Goal: Find specific page/section: Find specific page/section

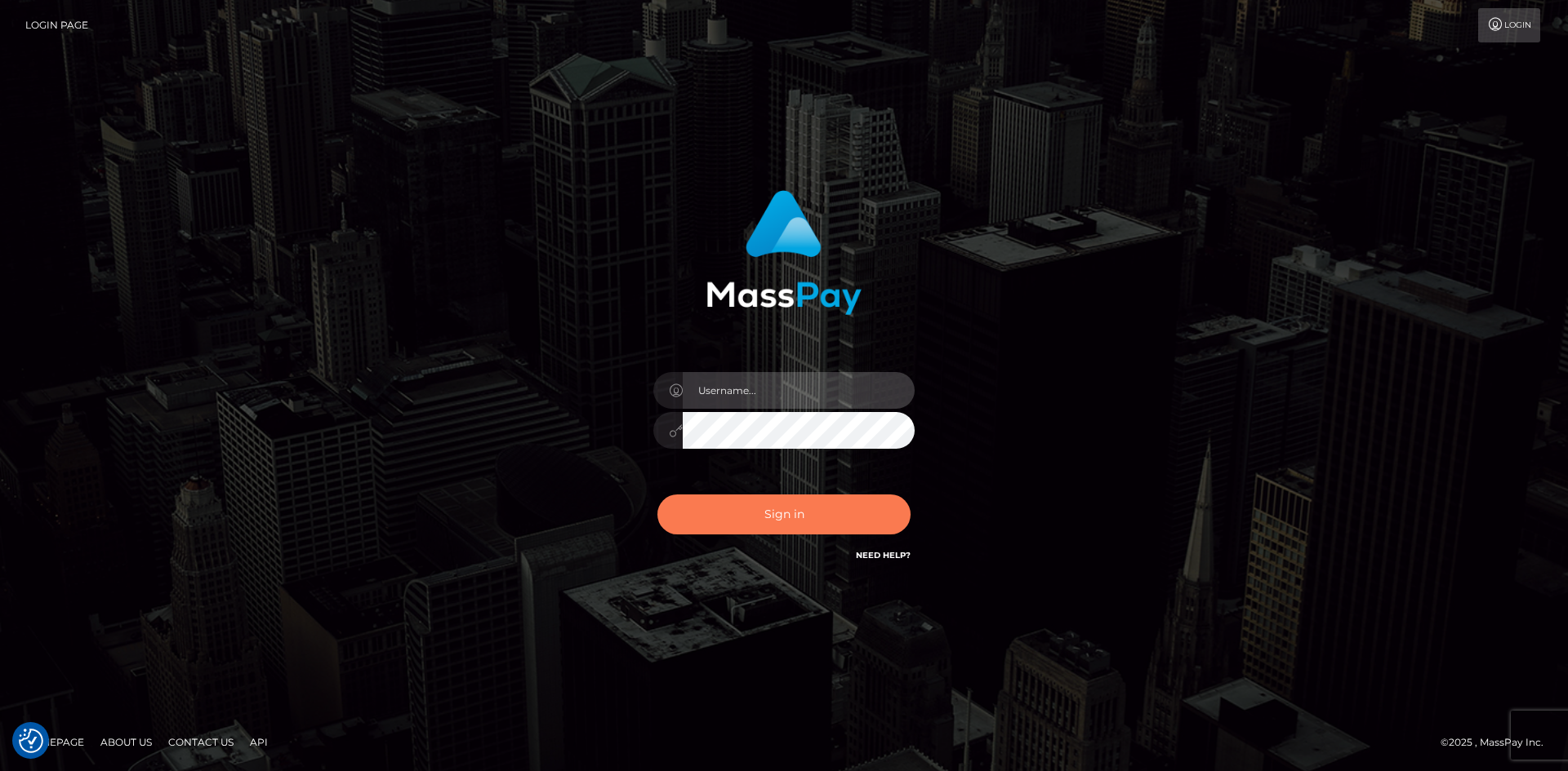
type input "hello.feetfinder"
click at [823, 500] on button "Sign in" at bounding box center [784, 514] width 253 height 40
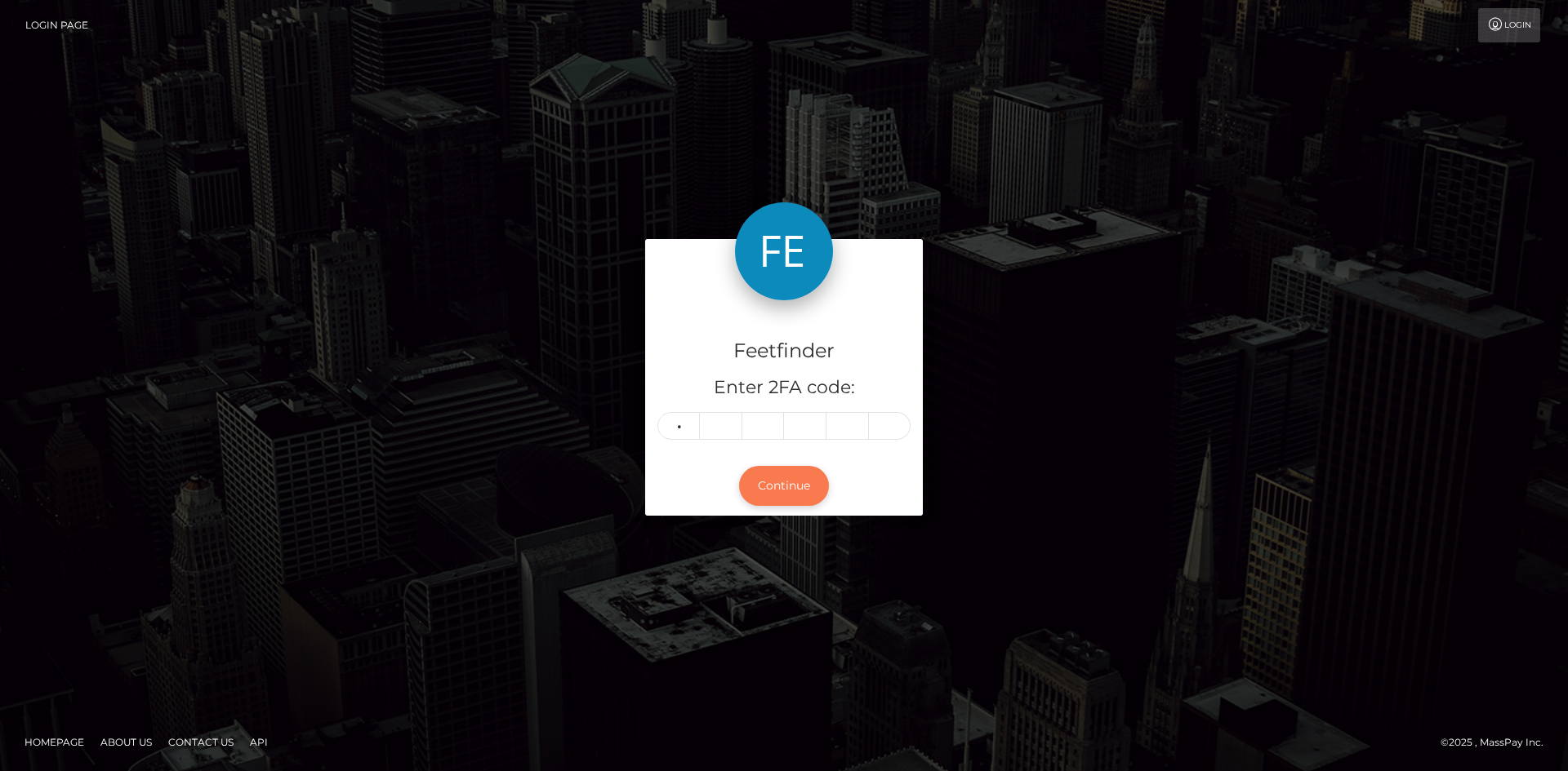
type input "5"
type input "7"
type input "8"
type input "0"
type input "4"
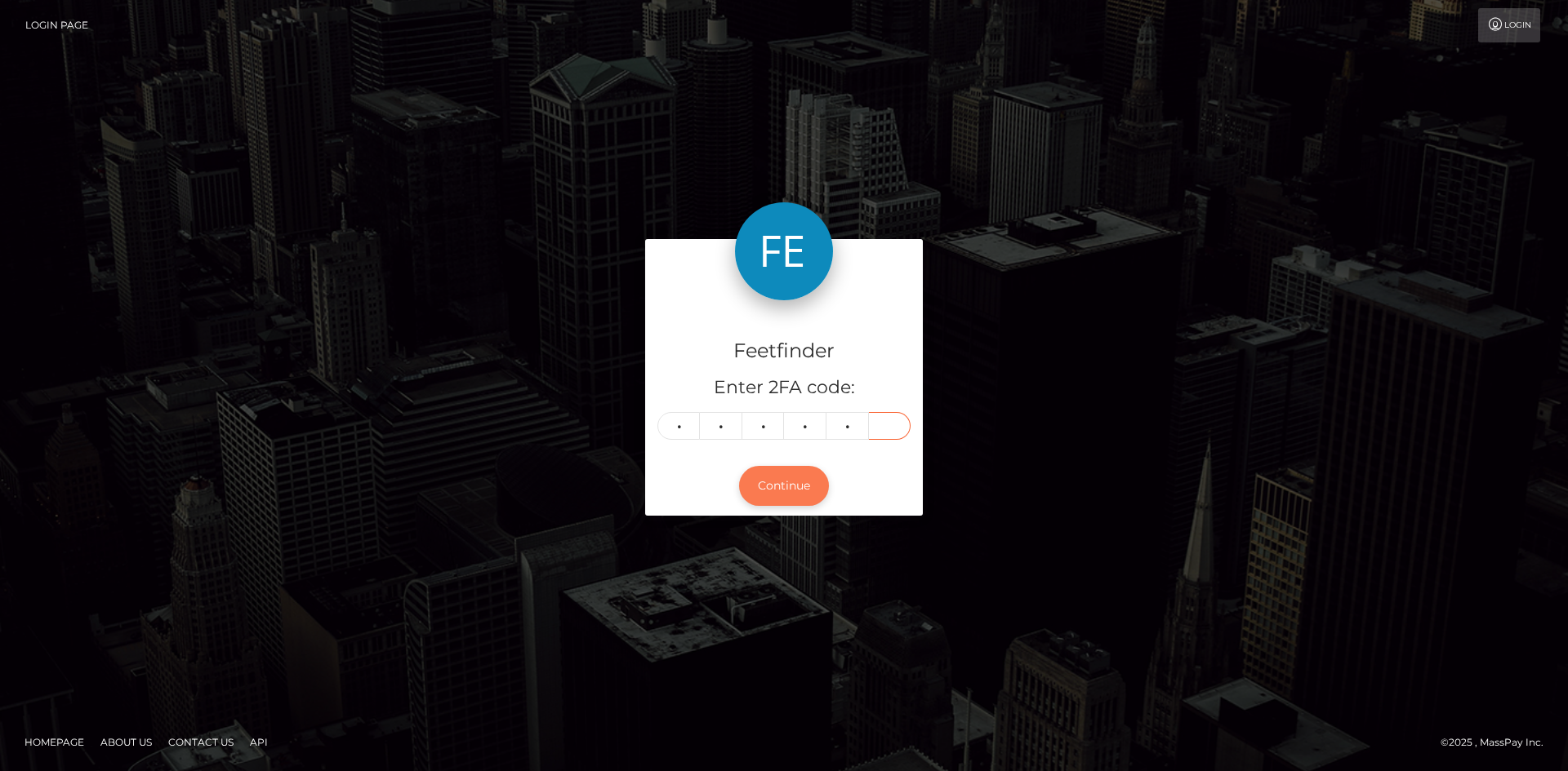
type input "6"
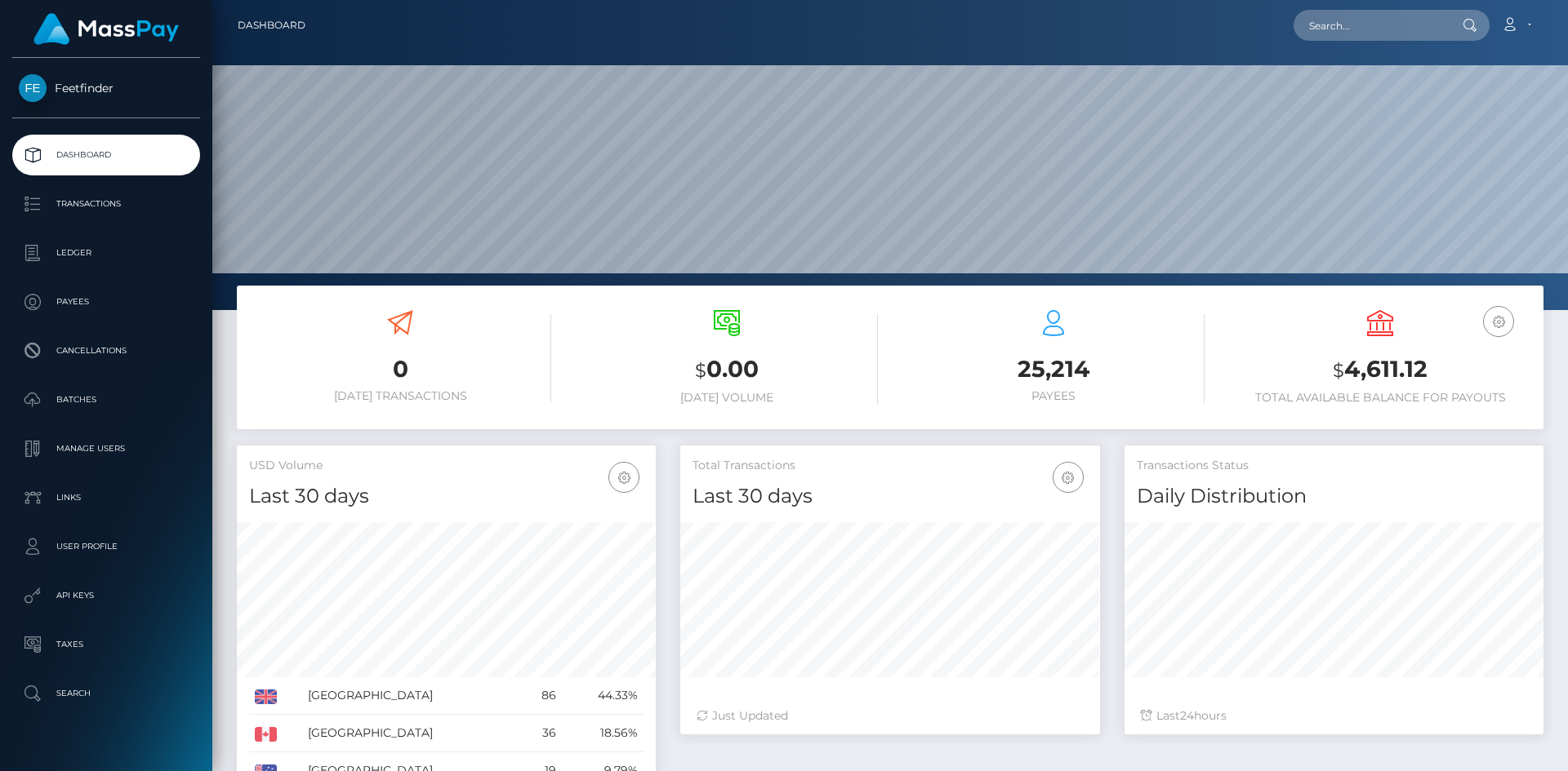
scroll to position [289, 420]
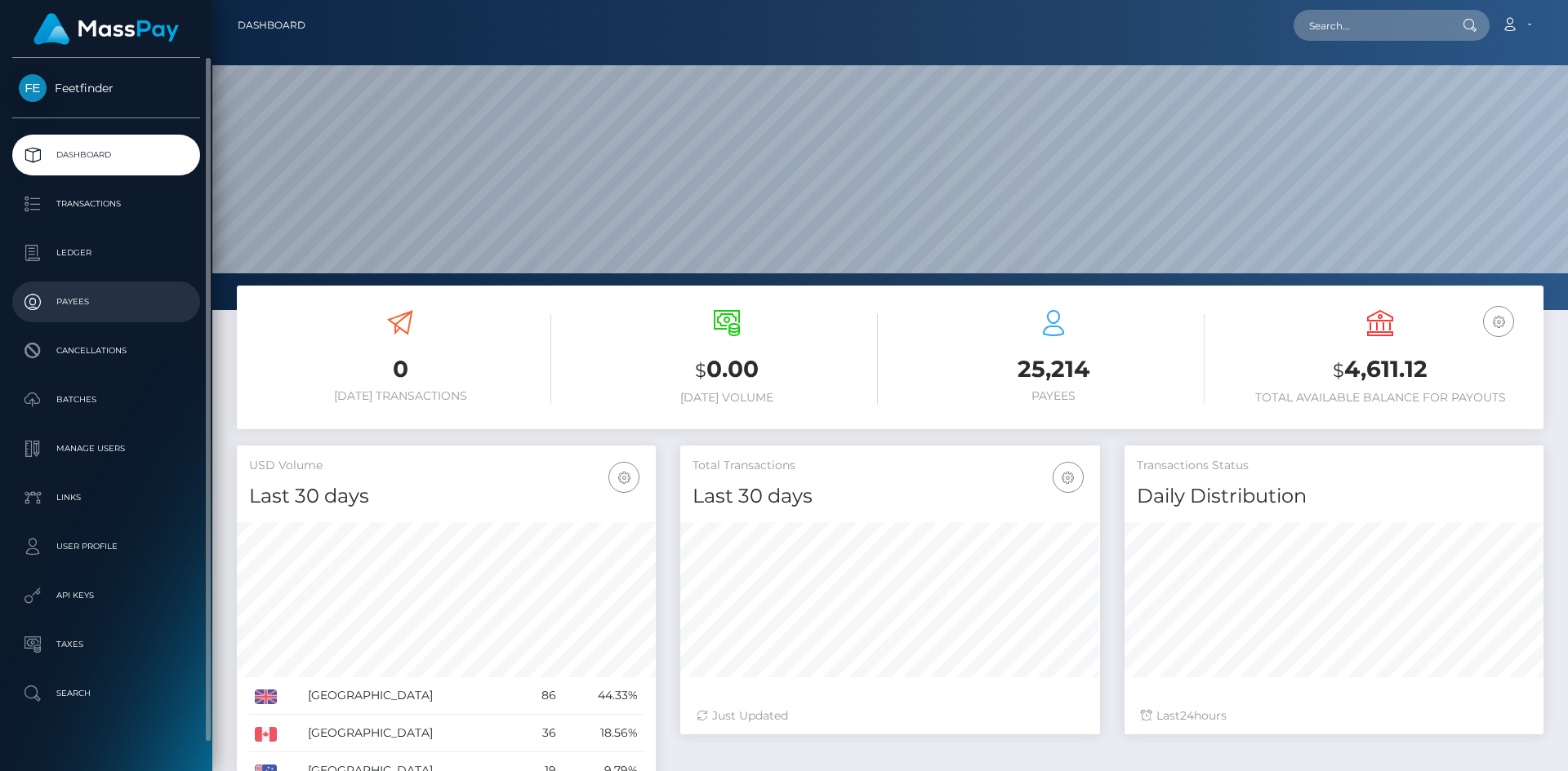
click at [108, 304] on p "Payees" at bounding box center [105, 302] width 174 height 25
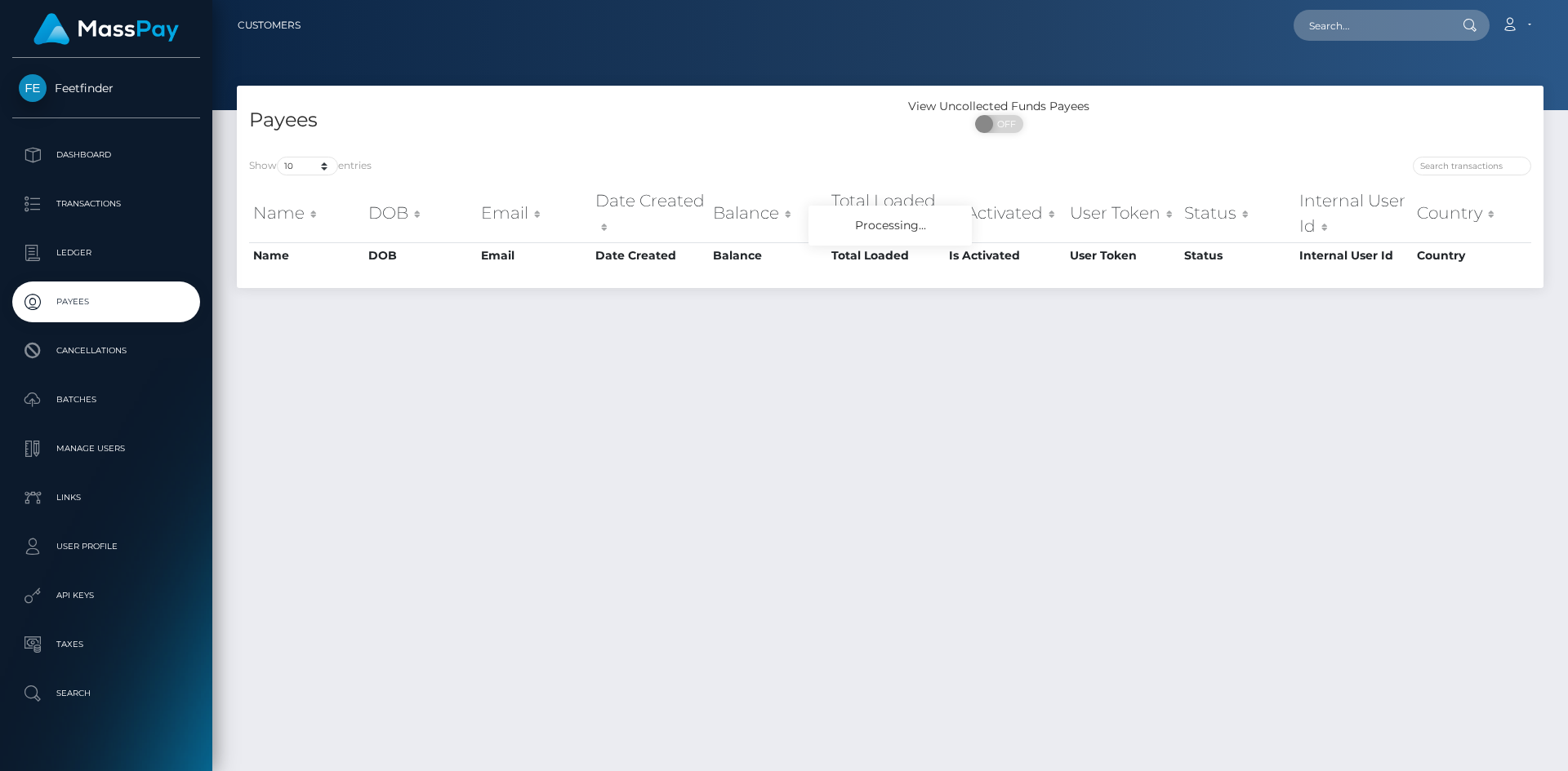
click at [1455, 174] on div at bounding box center [1217, 168] width 629 height 23
click at [1459, 170] on input "search" at bounding box center [1471, 166] width 119 height 19
paste input "c5f1dadf-7b44-11f0-8023-0266f44cc279"
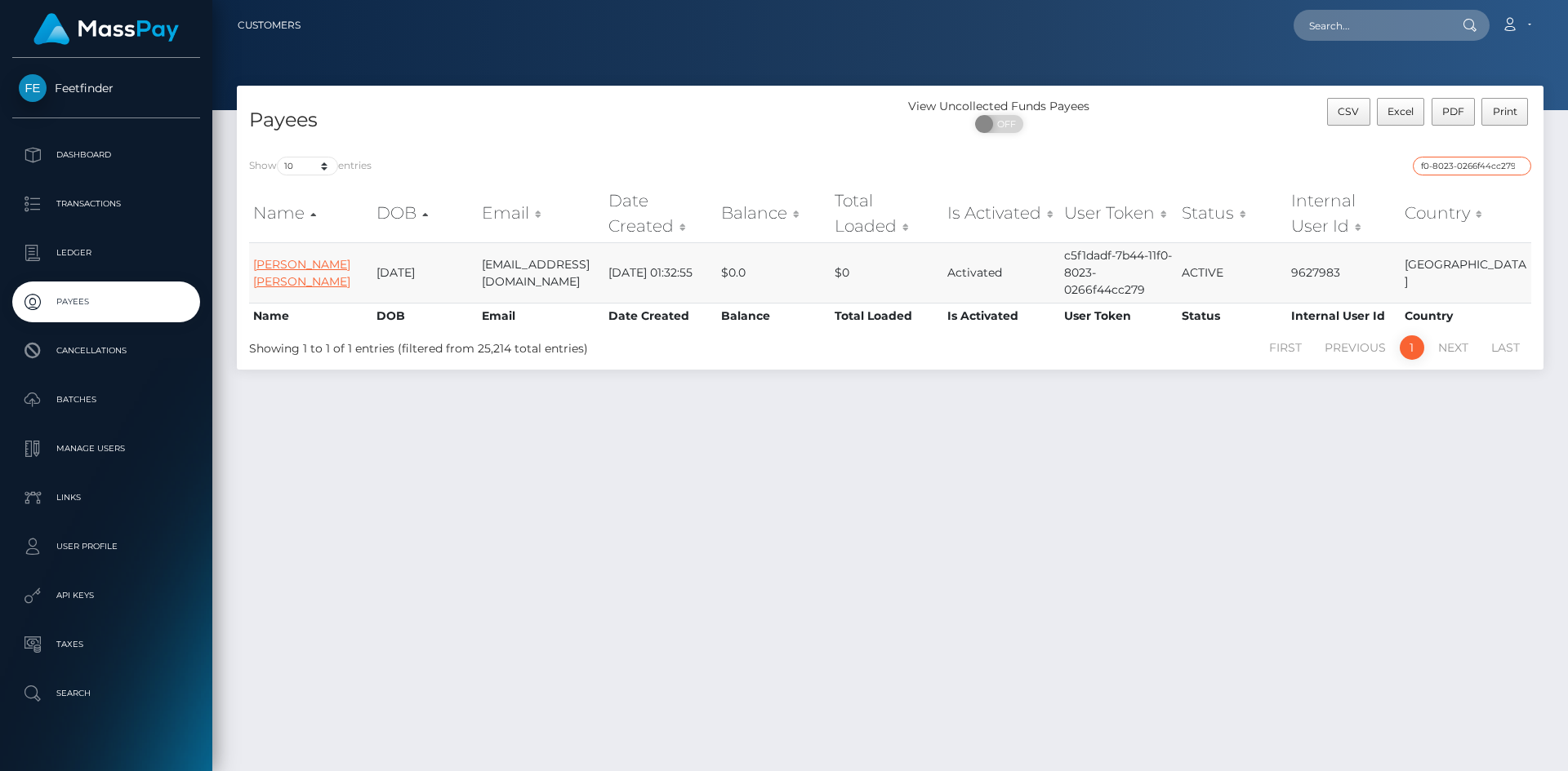
type input "c5f1dadf-7b44-11f0-8023-0266f44cc279"
click at [274, 266] on link "Domen Torkar" at bounding box center [302, 273] width 97 height 32
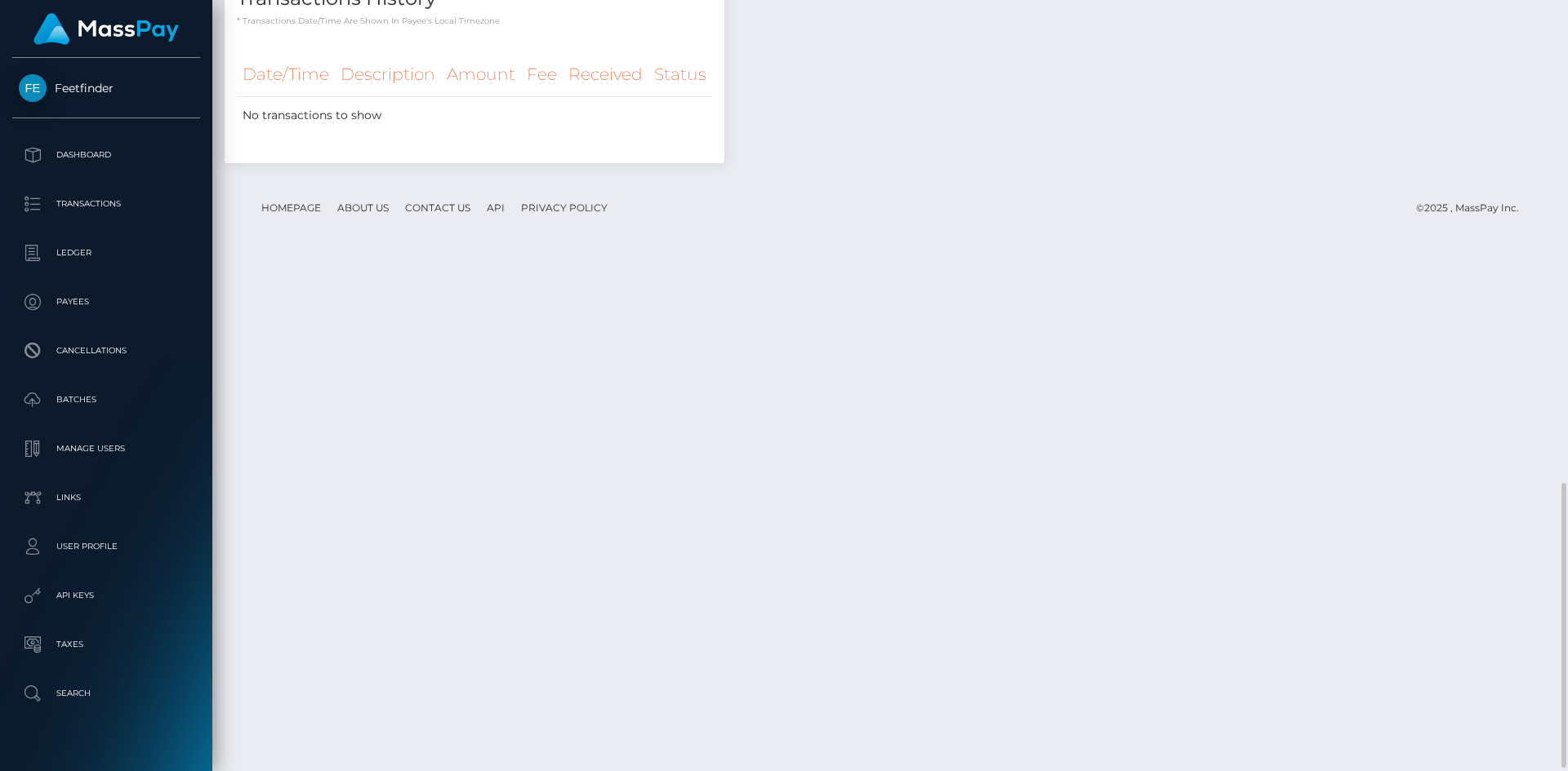
scroll to position [1315, 0]
